Goal: Information Seeking & Learning: Learn about a topic

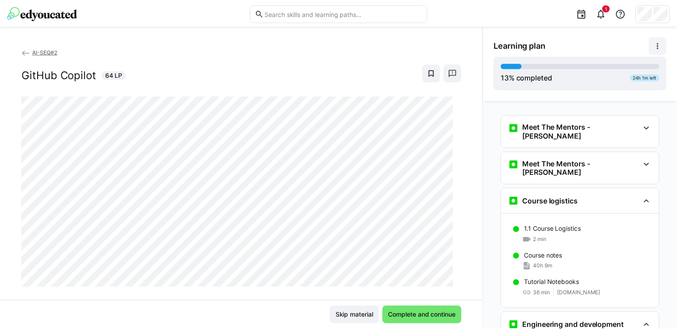
scroll to position [694, 0]
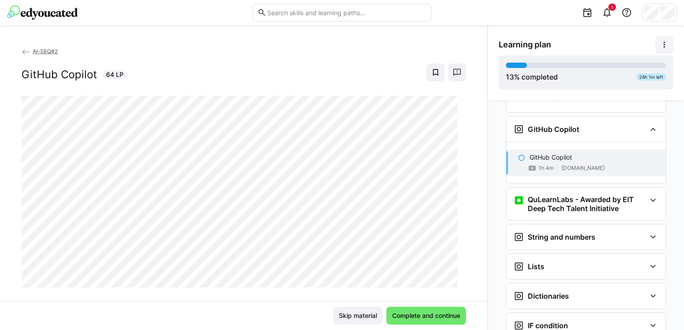
click at [35, 48] on span "AI-SEQ#2" at bounding box center [45, 51] width 25 height 7
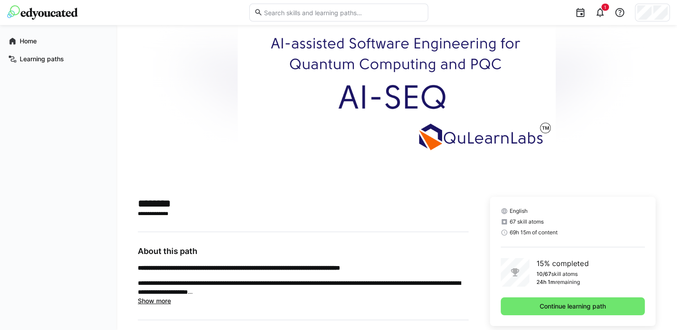
scroll to position [50, 0]
drag, startPoint x: 586, startPoint y: 286, endPoint x: 536, endPoint y: 284, distance: 50.2
click at [536, 284] on div "15% completed 10/67 skill atoms 24h 1m remaining" at bounding box center [573, 273] width 144 height 29
drag, startPoint x: 536, startPoint y: 284, endPoint x: 532, endPoint y: 234, distance: 50.3
click at [532, 234] on span "69h 15m of content" at bounding box center [534, 233] width 48 height 7
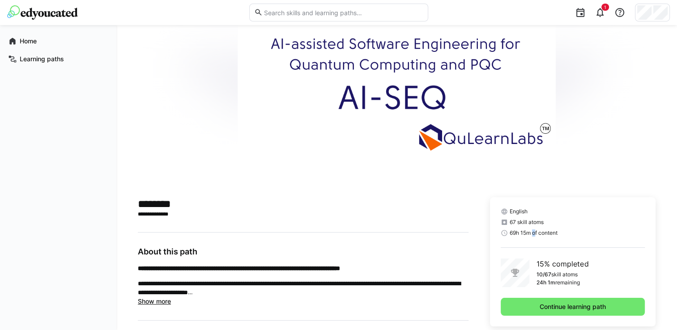
click at [532, 234] on span "69h 15m of content" at bounding box center [534, 233] width 48 height 7
copy span "69h 15m of content"
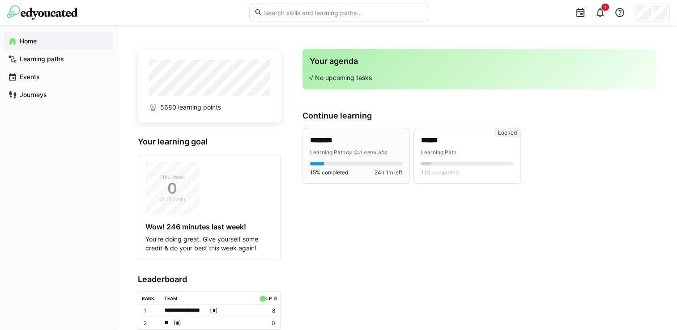
click at [366, 159] on div "******** Learning Path by QuLearnLabs 15% completed 24h 1m left" at bounding box center [356, 156] width 92 height 41
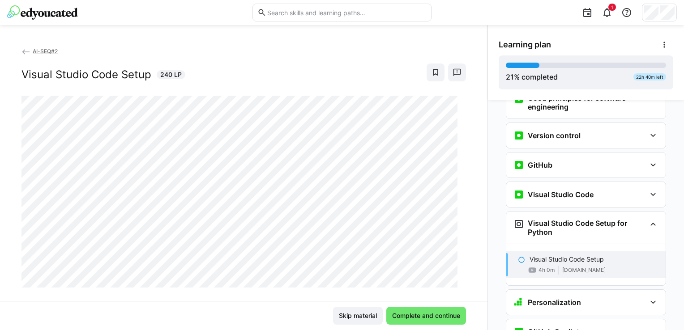
scroll to position [286, 0]
